Goal: Task Accomplishment & Management: Manage account settings

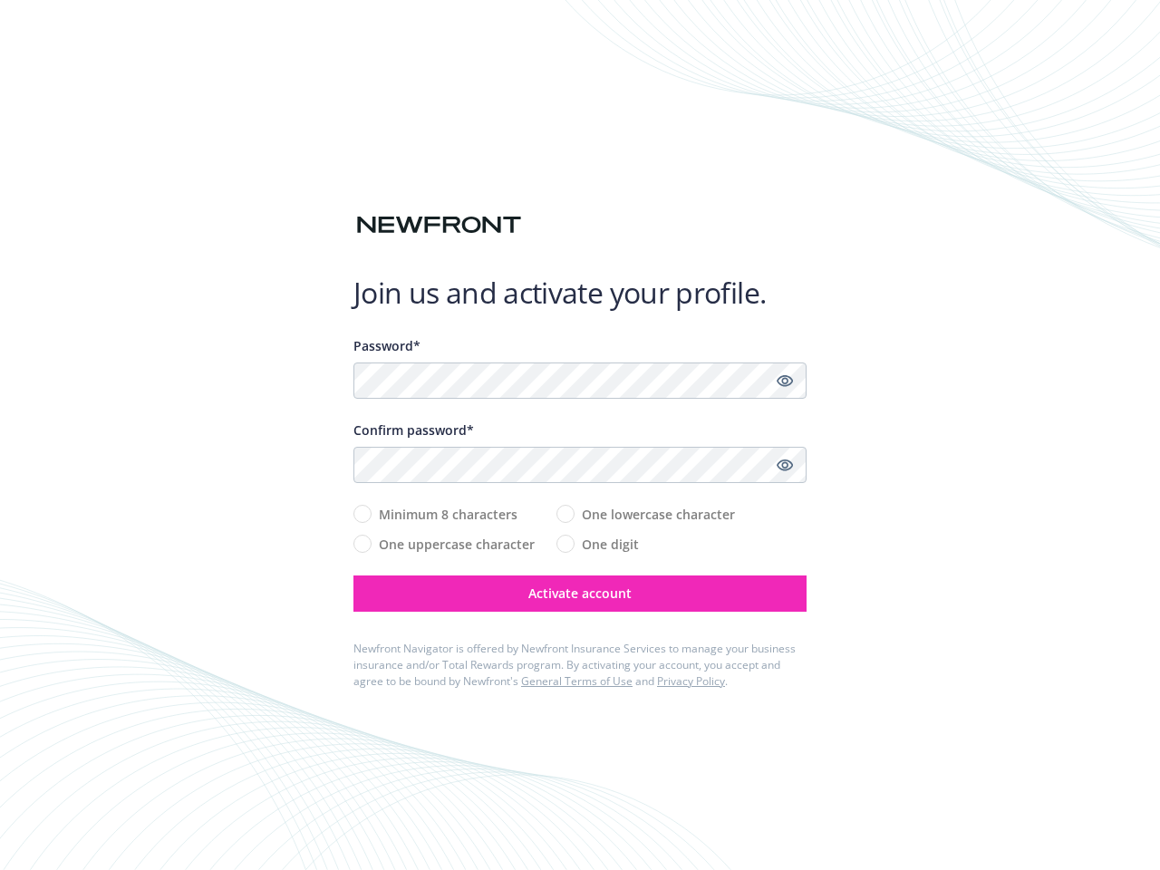
click at [580, 435] on div "Confirm password*" at bounding box center [580, 430] width 453 height 19
click at [785, 381] on icon "Show password" at bounding box center [785, 381] width 16 height 16
click at [785, 465] on icon "Show password" at bounding box center [785, 465] width 16 height 16
click at [580, 594] on span "Activate account" at bounding box center [579, 593] width 103 height 17
